Goal: Task Accomplishment & Management: Use online tool/utility

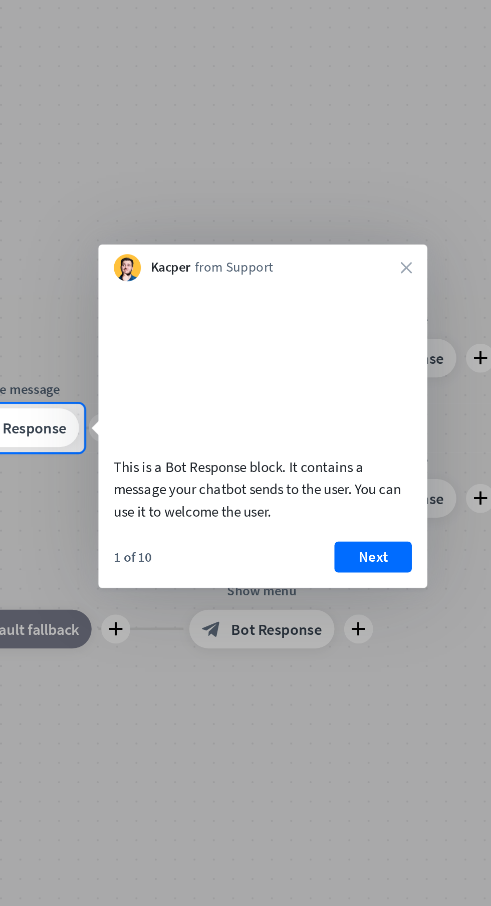
click at [362, 539] on button "Next" at bounding box center [371, 531] width 40 height 16
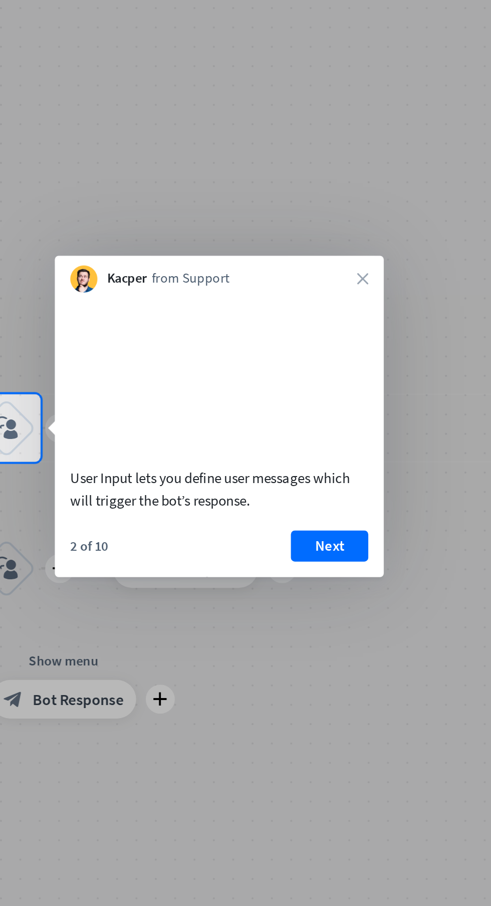
click at [347, 534] on button "Next" at bounding box center [348, 526] width 40 height 16
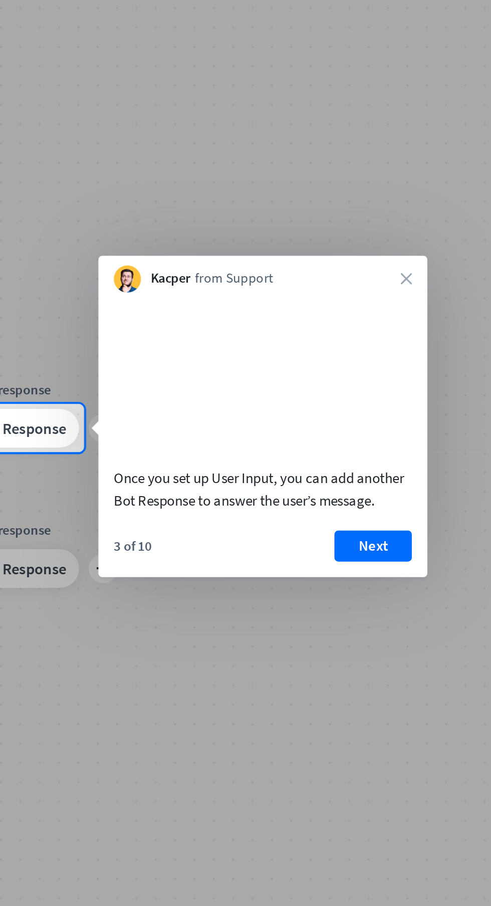
click at [366, 532] on button "Next" at bounding box center [371, 526] width 40 height 16
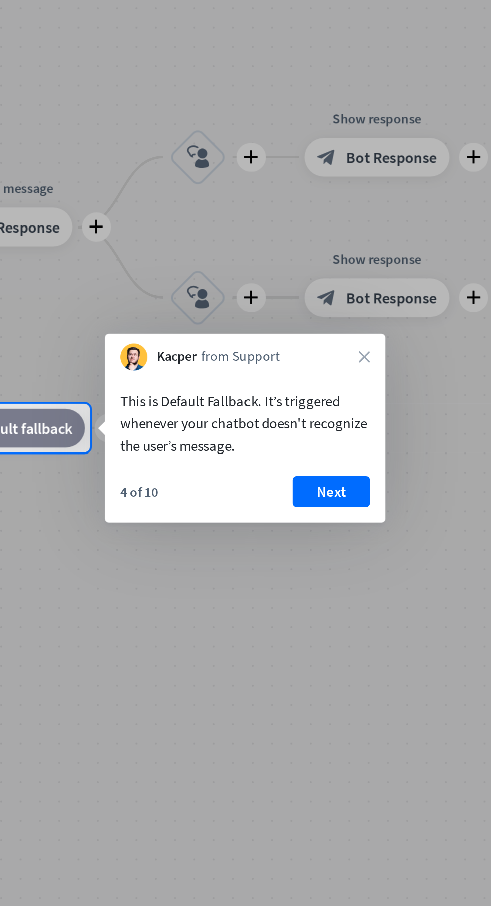
click at [345, 494] on button "Next" at bounding box center [349, 498] width 40 height 16
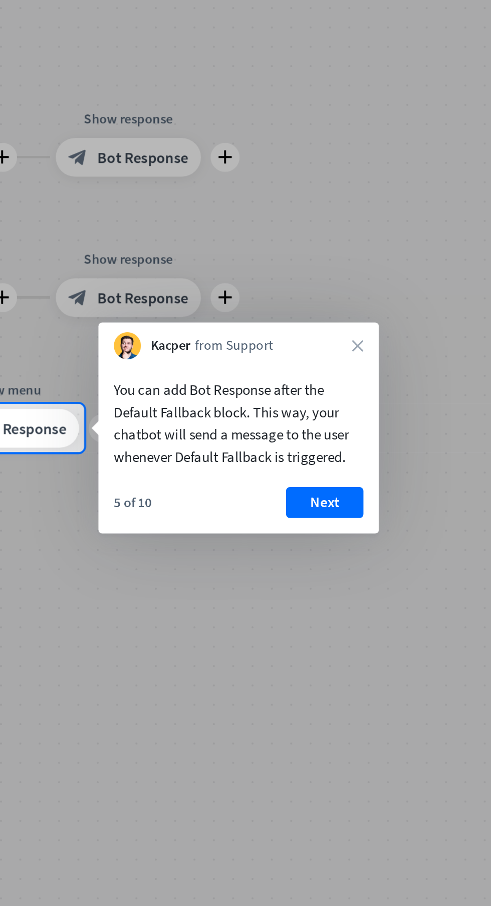
click at [344, 496] on button "Next" at bounding box center [346, 503] width 40 height 16
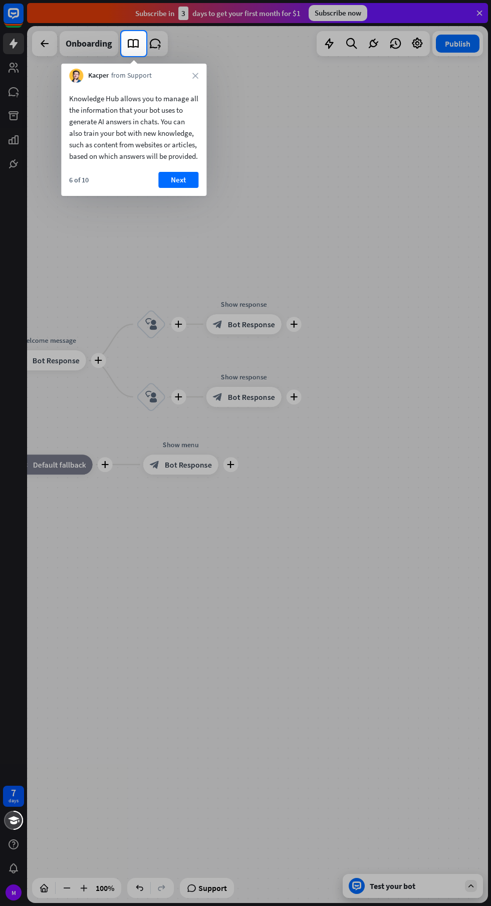
click at [179, 188] on button "Next" at bounding box center [178, 180] width 40 height 16
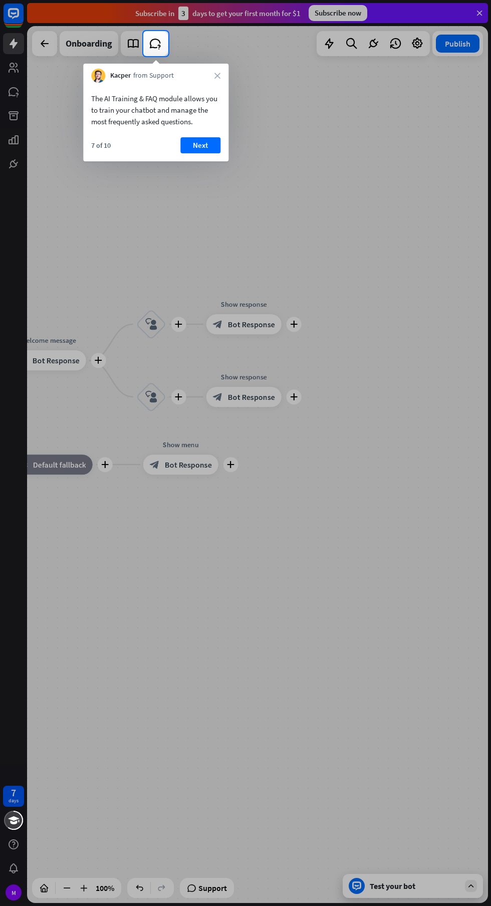
click at [194, 142] on button "Next" at bounding box center [200, 145] width 40 height 16
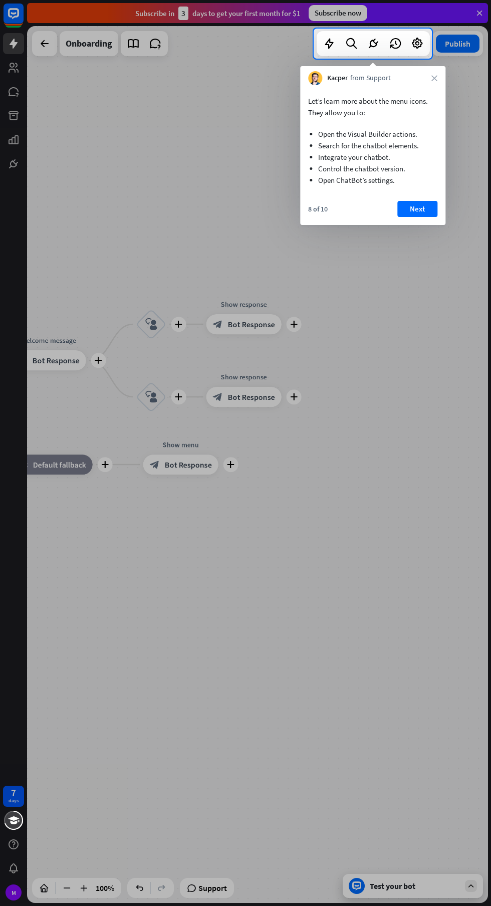
click at [413, 206] on button "Next" at bounding box center [417, 209] width 40 height 16
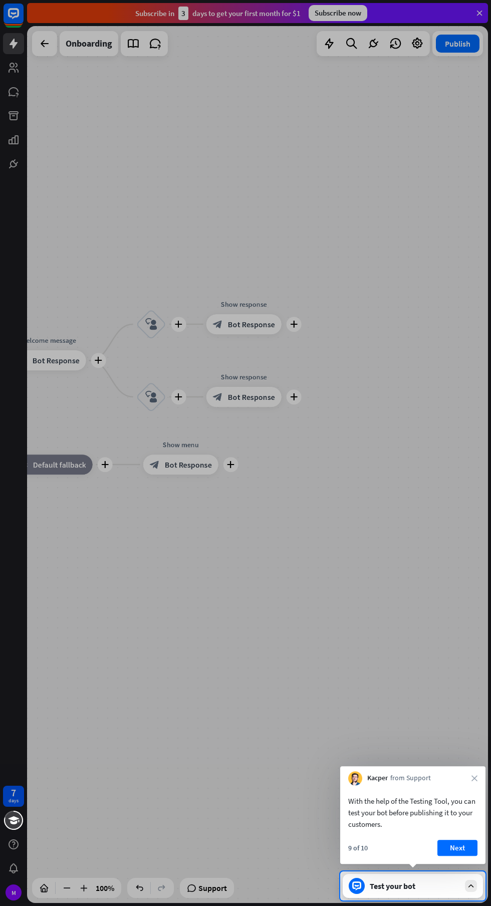
click at [475, 778] on icon "close" at bounding box center [475, 778] width 6 height 6
click at [394, 675] on div at bounding box center [245, 436] width 491 height 872
click at [398, 886] on div "Test your bot" at bounding box center [415, 886] width 90 height 10
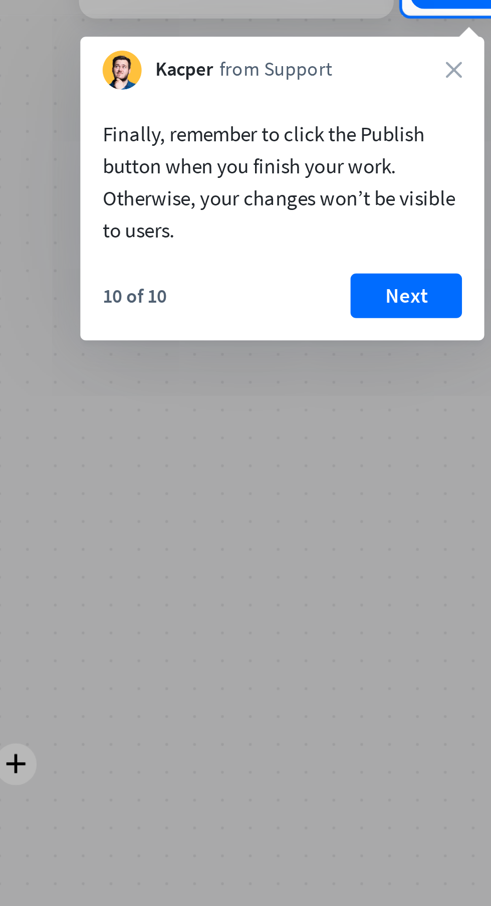
click at [437, 150] on button "Next" at bounding box center [434, 156] width 40 height 16
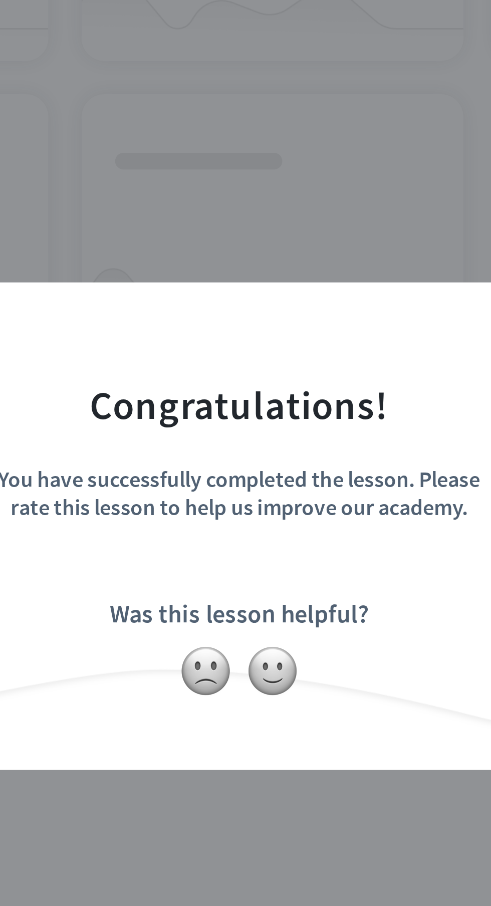
click at [233, 515] on img at bounding box center [233, 505] width 19 height 19
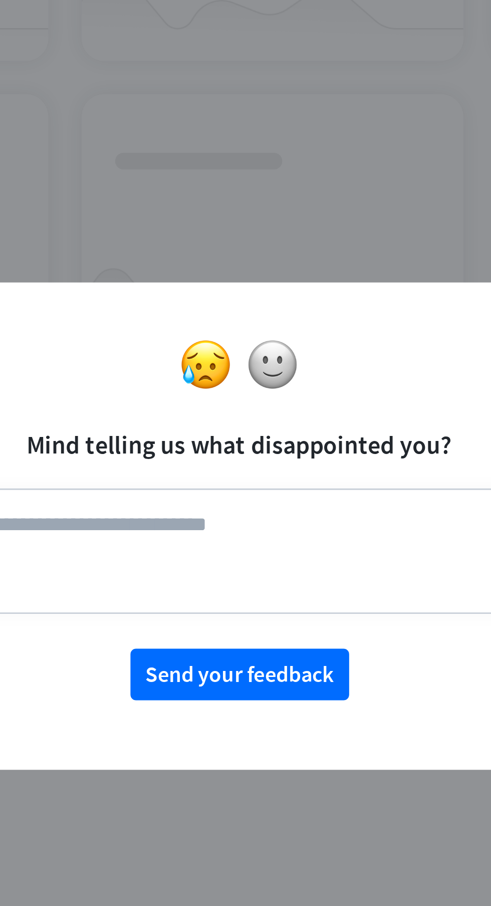
click at [258, 404] on img at bounding box center [257, 394] width 19 height 19
click at [229, 404] on img at bounding box center [233, 394] width 19 height 19
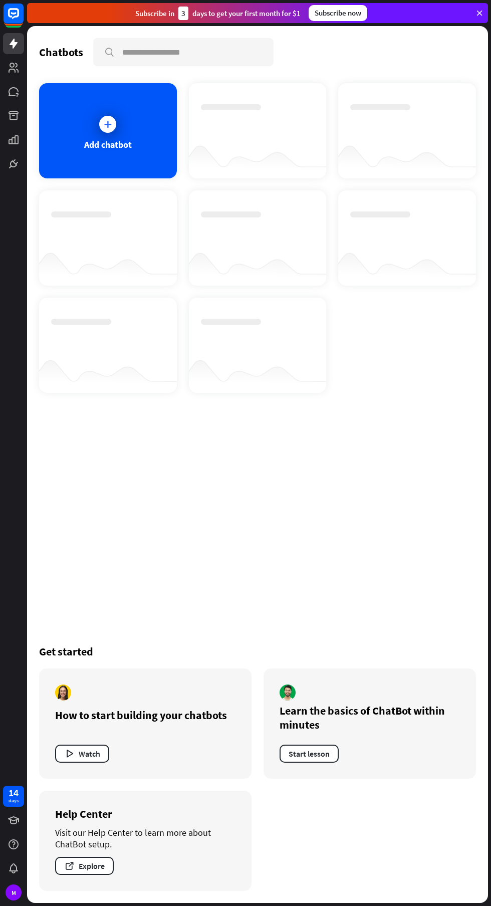
click at [100, 129] on div at bounding box center [107, 124] width 25 height 25
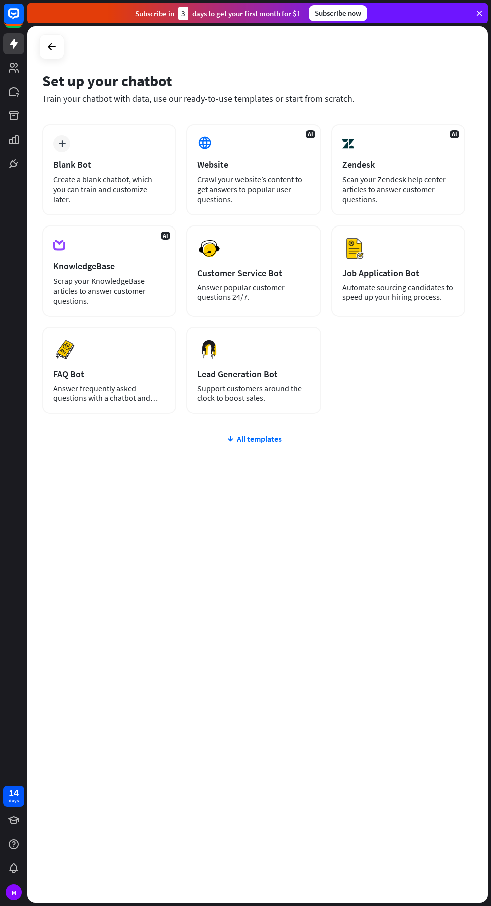
click at [51, 47] on icon at bounding box center [52, 47] width 12 height 12
click at [53, 47] on icon at bounding box center [52, 47] width 12 height 12
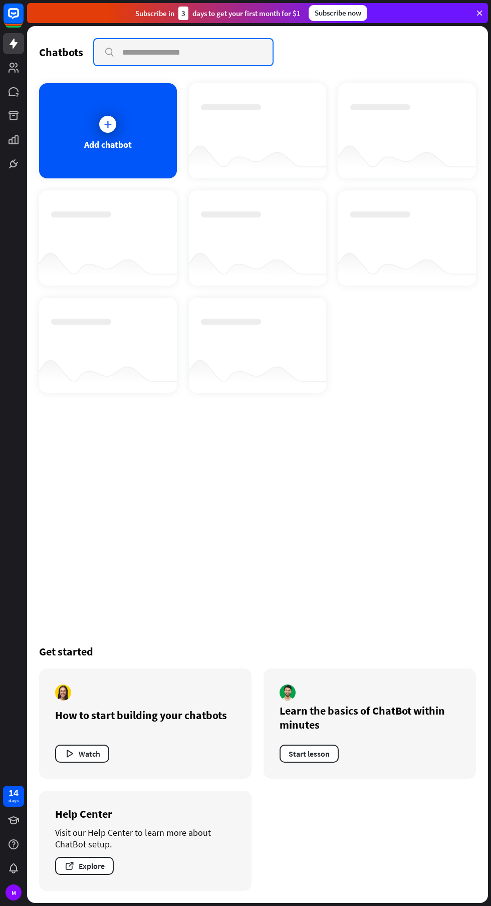
click at [147, 52] on input "text" at bounding box center [183, 52] width 178 height 26
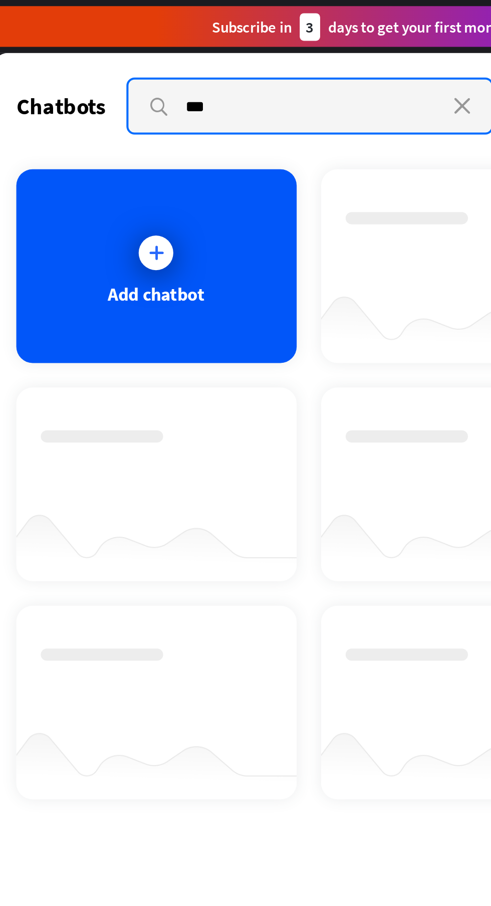
type input "***"
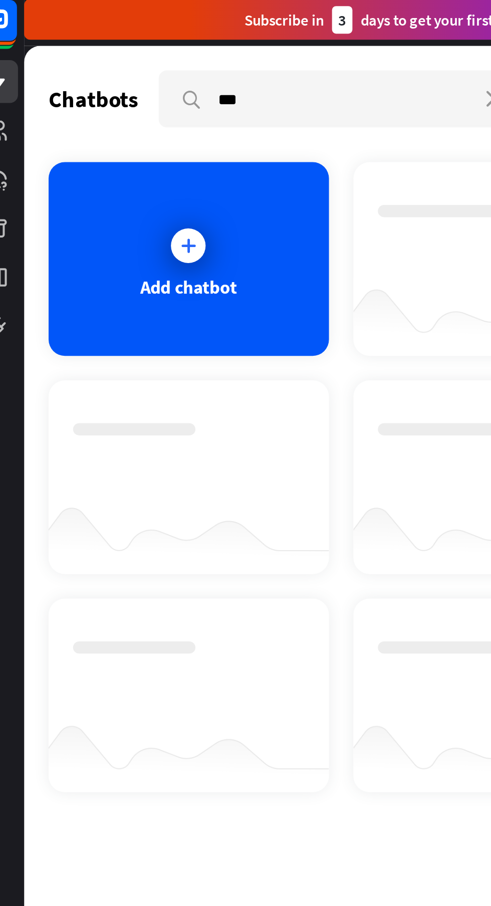
click at [106, 123] on icon at bounding box center [108, 124] width 10 height 10
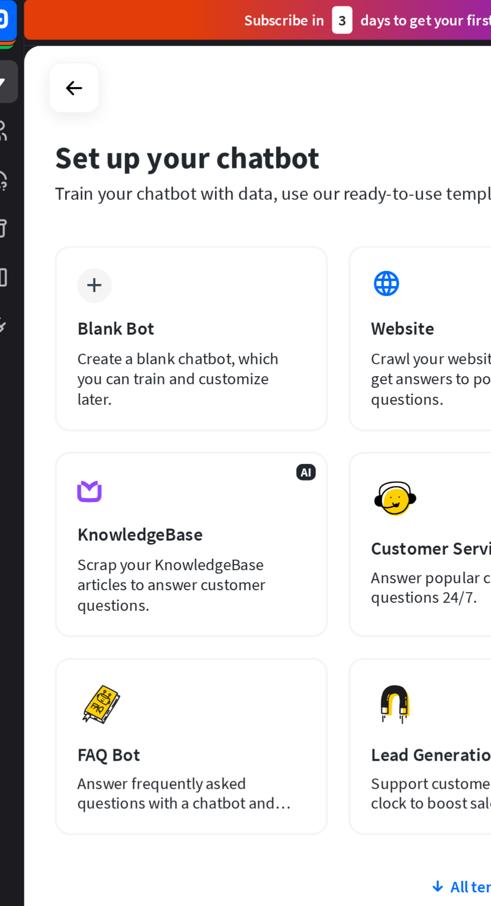
click at [85, 164] on div "Blank Bot" at bounding box center [109, 165] width 112 height 12
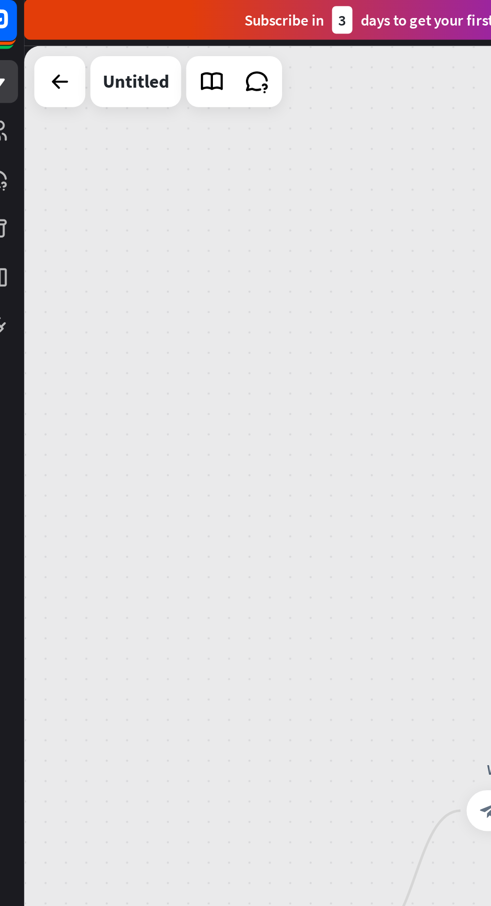
click at [80, 98] on div "home_2 Start point Welcome message block_bot_response Bot Response AI Assist bl…" at bounding box center [257, 464] width 461 height 877
click at [122, 36] on link at bounding box center [119, 44] width 20 height 20
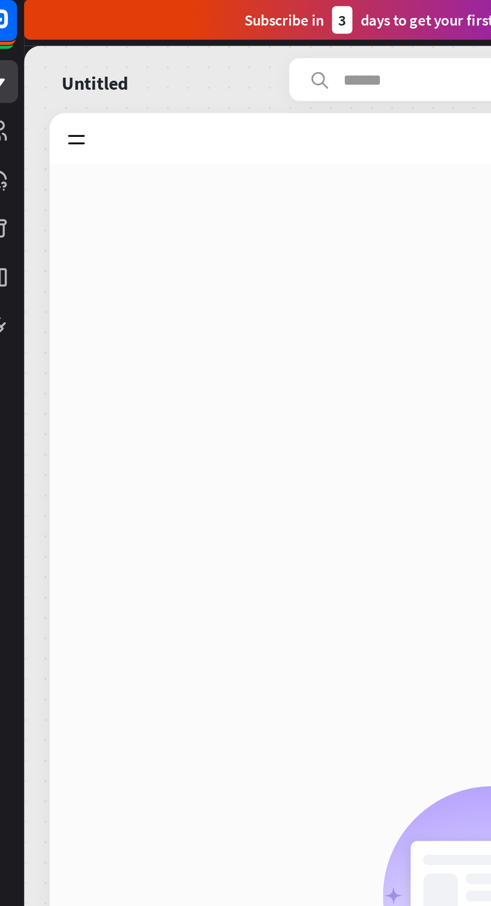
click at [78, 101] on div "No content added Scrap or add content, which AI Assist can use to respond to yo…" at bounding box center [258, 487] width 436 height 806
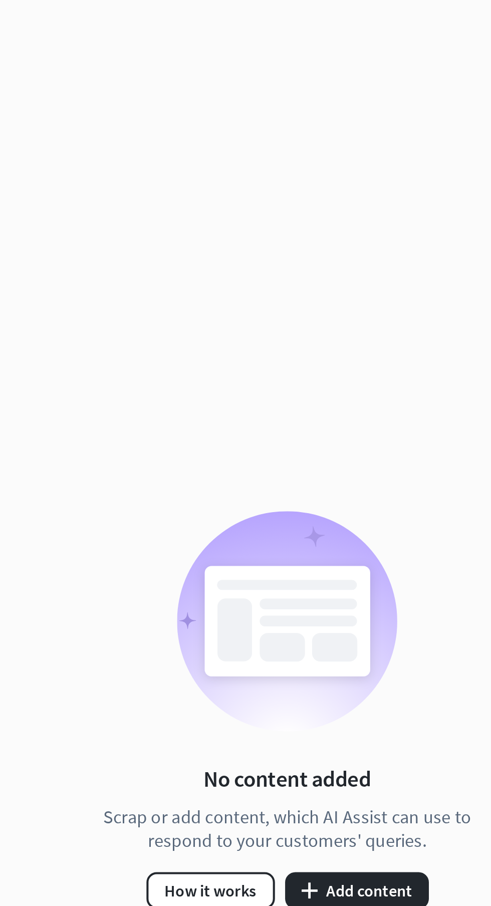
click at [220, 580] on button "How it works" at bounding box center [219, 576] width 63 height 18
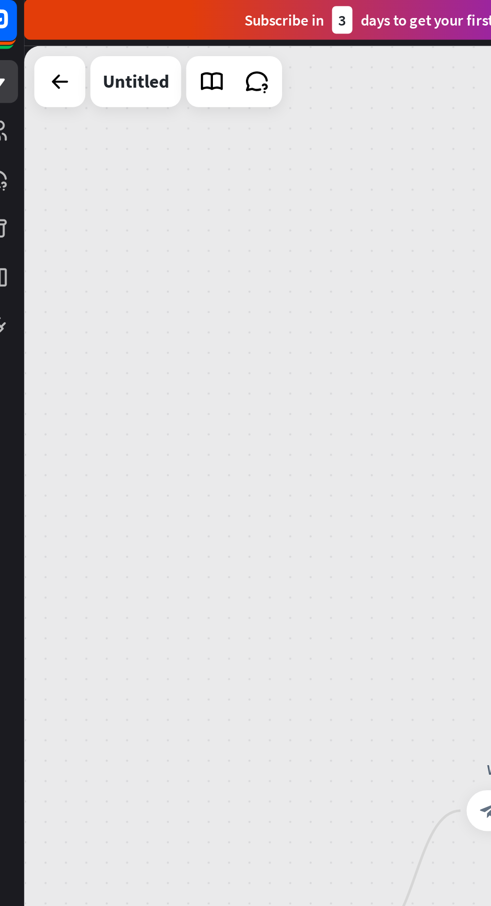
click at [71, 97] on div "home_2 Start point Welcome message block_bot_response Bot Response AI Assist bl…" at bounding box center [257, 464] width 461 height 877
click at [141, 41] on icon at bounding box center [141, 43] width 13 height 13
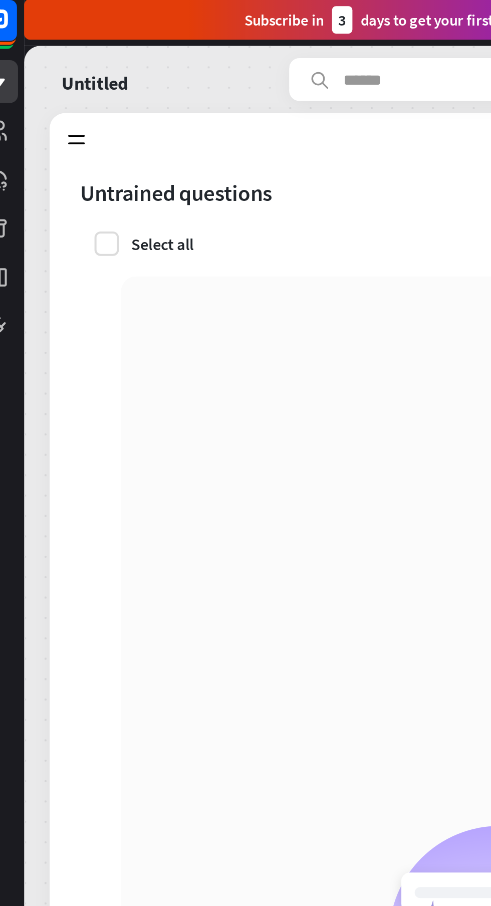
click at [57, 70] on icon at bounding box center [52, 72] width 11 height 11
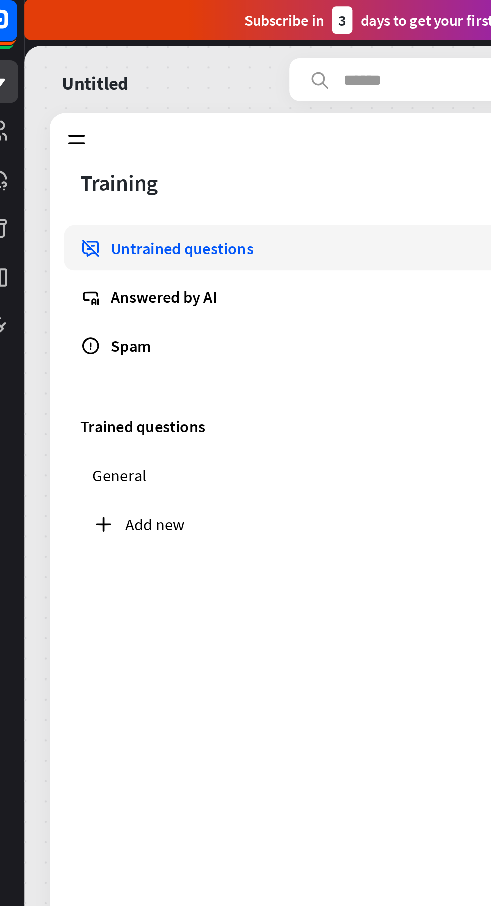
click at [91, 144] on div "Answered by AI" at bounding box center [261, 149] width 382 height 10
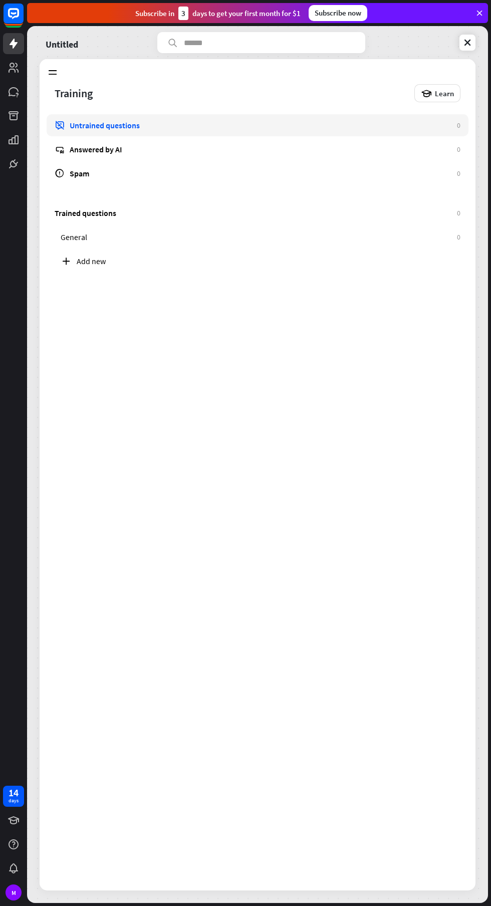
click at [100, 151] on div "Answered by AI" at bounding box center [261, 149] width 382 height 10
click at [444, 143] on link "Answered by AI 0" at bounding box center [258, 149] width 422 height 22
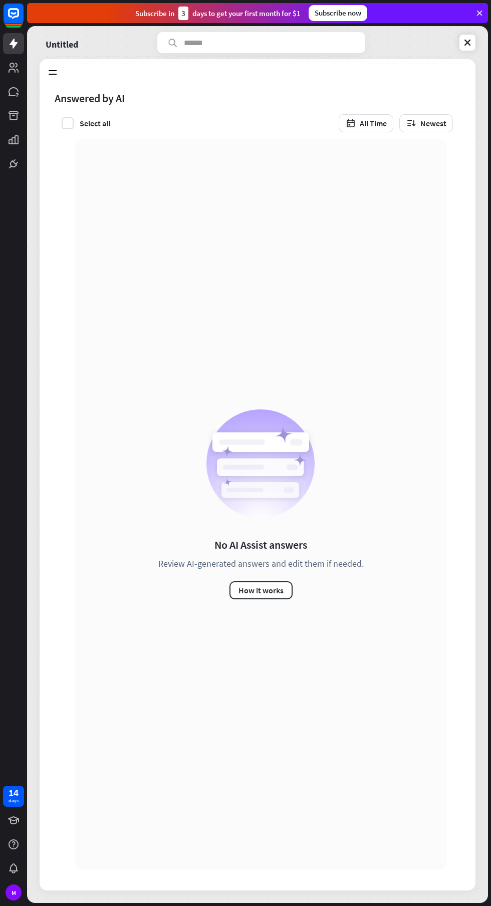
click at [122, 282] on div "No AI Assist answers Review AI-generated answers and edit them if needed. How i…" at bounding box center [261, 504] width 372 height 730
click at [53, 69] on icon at bounding box center [52, 72] width 11 height 11
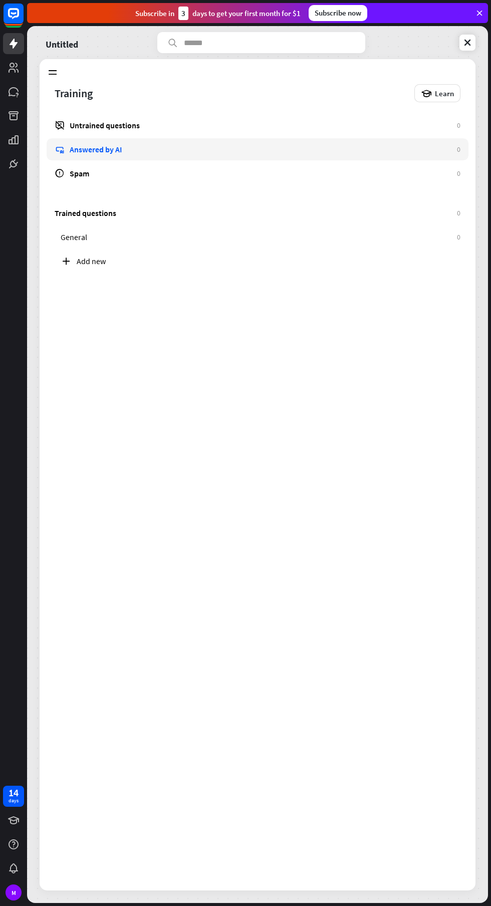
click at [83, 258] on div "Add new" at bounding box center [269, 261] width 384 height 10
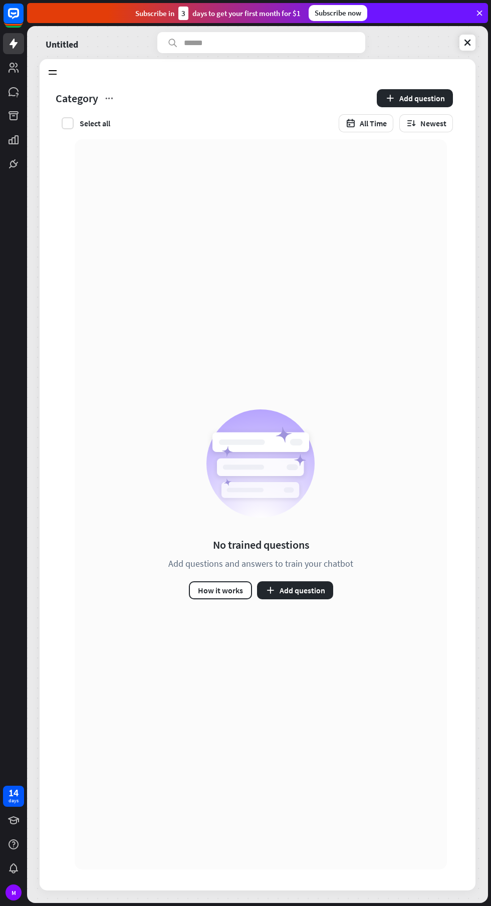
click at [422, 95] on button "Add question" at bounding box center [415, 98] width 76 height 18
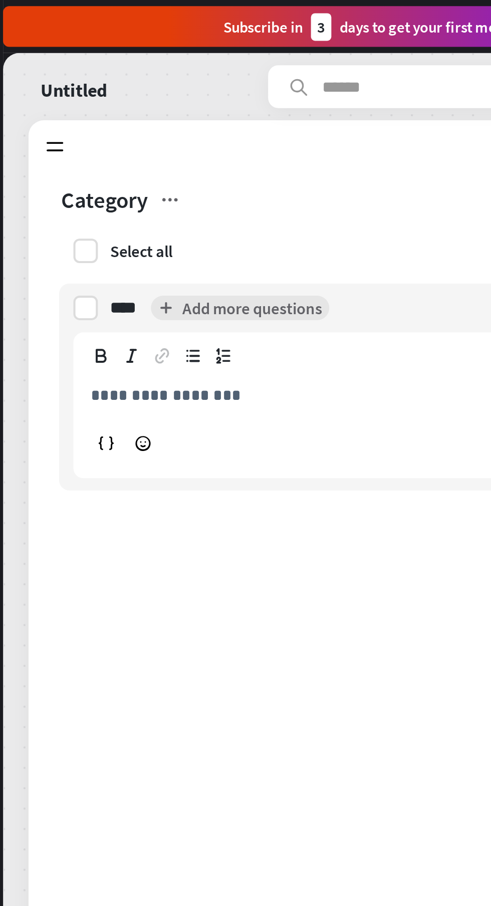
type input "****"
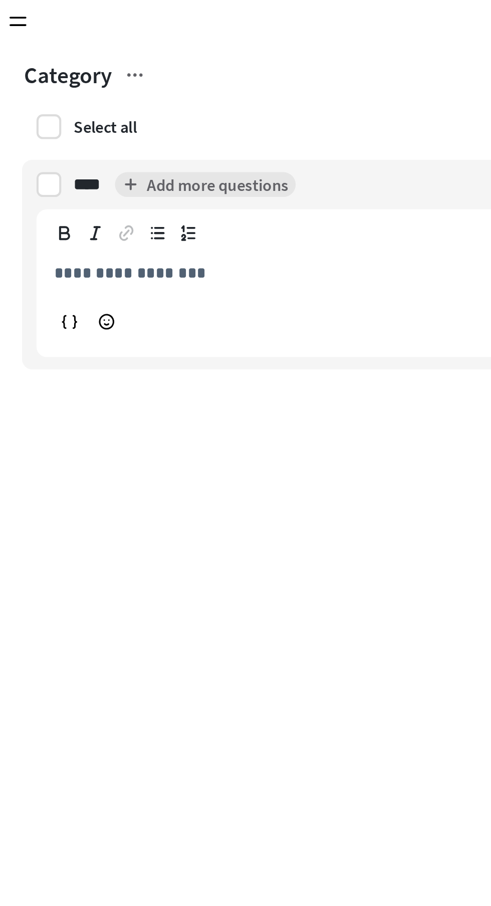
click at [68, 150] on label at bounding box center [68, 151] width 12 height 12
click at [67, 122] on label at bounding box center [68, 123] width 12 height 12
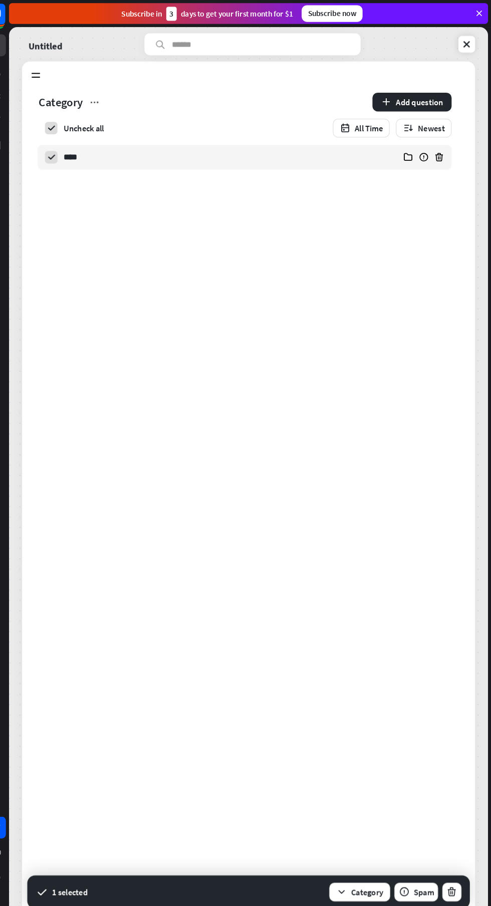
click at [306, 391] on div "Category Add question Uncheck all All Time Newest **** 1+2= Edit false in 1 min…" at bounding box center [258, 487] width 436 height 806
